Goal: Communication & Community: Answer question/provide support

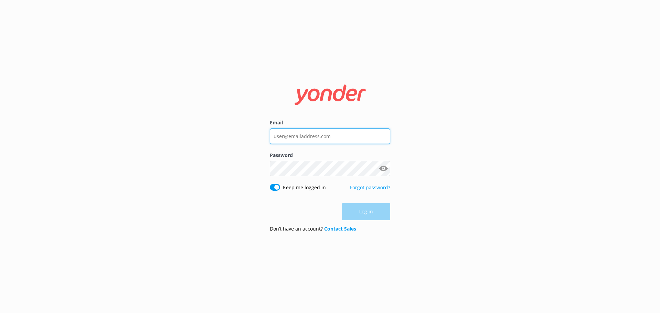
type input "reservations@therees.co.nz"
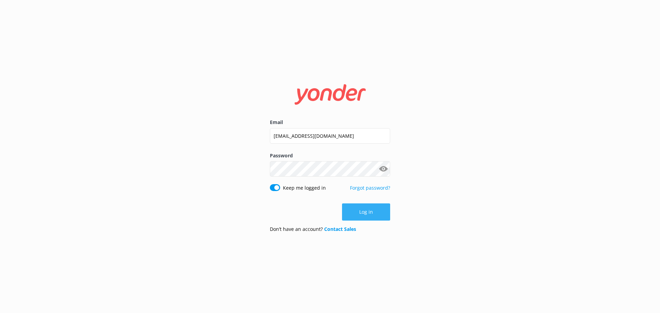
click at [372, 212] on div "Log in" at bounding box center [330, 211] width 120 height 17
click at [368, 211] on button "Log in" at bounding box center [366, 211] width 48 height 17
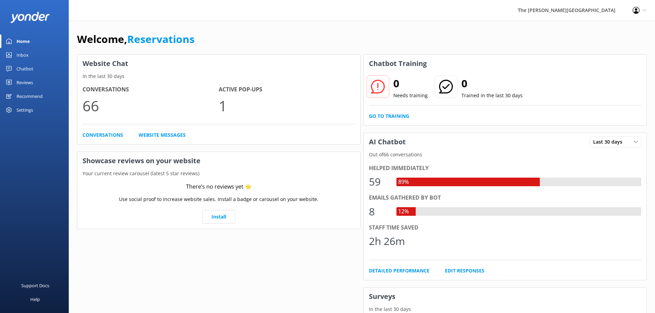
click at [30, 50] on link "Inbox" at bounding box center [34, 55] width 69 height 14
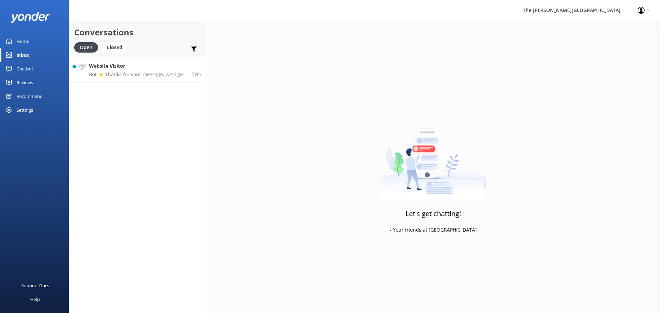
click at [131, 67] on h4 "Website Visitor" at bounding box center [138, 66] width 98 height 8
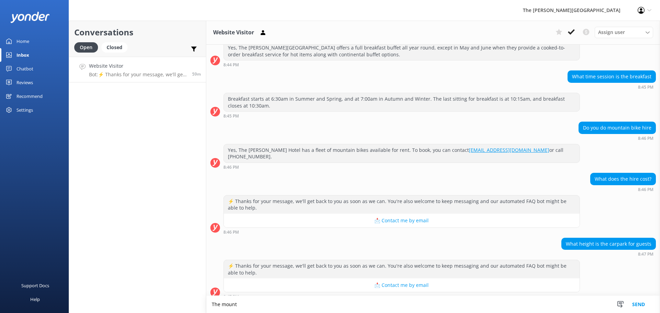
scroll to position [88, 0]
click at [418, 303] on textarea "The mountain bikes can be hired from NZD $40 per half day and NZD $65.00 for a …" at bounding box center [433, 304] width 454 height 17
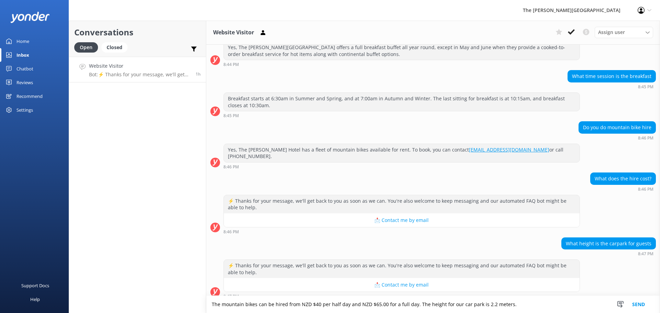
click at [446, 302] on textarea "The mountain bikes can be hired from NZD $40 per half day and NZD $65.00 for a …" at bounding box center [433, 304] width 454 height 17
click at [468, 306] on textarea "The mountain bikes can be hired from NZD $40 per half day and NZD $65.00 for a …" at bounding box center [433, 304] width 454 height 17
click at [487, 302] on textarea "The mountain bikes can be hired from NZD $40 per half day and NZD $65.00 for a …" at bounding box center [433, 304] width 454 height 17
click at [512, 306] on textarea "The mountain bikes can be hired from NZD $40 per half day and NZD $65.00 for a …" at bounding box center [433, 304] width 454 height 17
click at [506, 302] on textarea "The mountain bikes can be hired from NZD $40 per half day and NZD $65.00 for a …" at bounding box center [433, 304] width 454 height 17
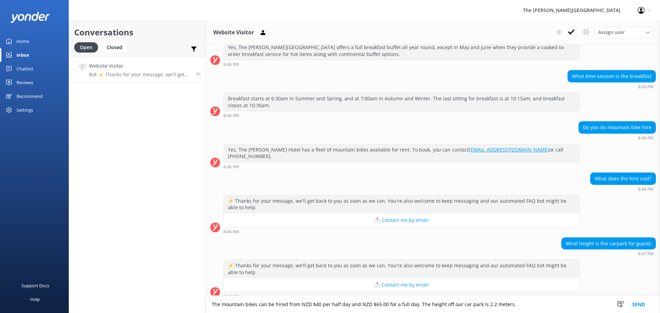
click at [507, 305] on textarea "The mountain bikes can be hired from NZD $40 per half day and NZD $65.00 for a …" at bounding box center [433, 304] width 454 height 17
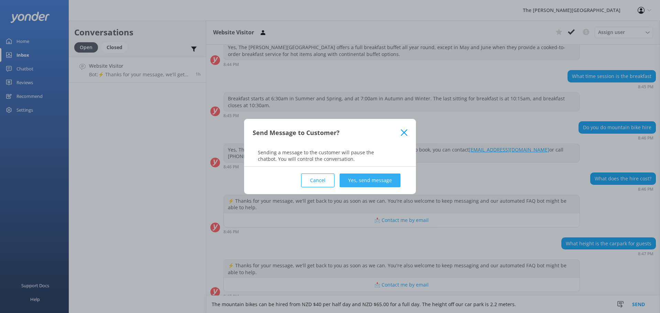
type textarea "The mountain bikes can be hired from NZD $40 per half day and NZD $65.00 for a …"
click at [356, 179] on button "Yes, send message" at bounding box center [370, 181] width 61 height 14
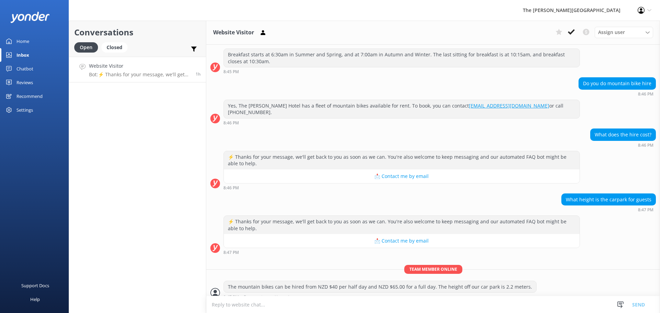
scroll to position [132, 0]
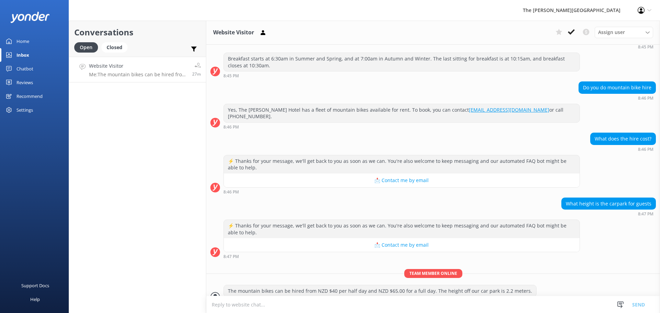
scroll to position [132, 0]
